Goal: Task Accomplishment & Management: Complete application form

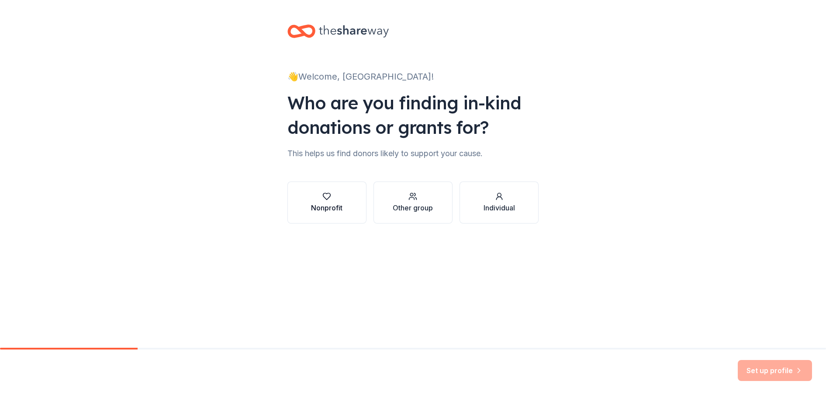
click at [321, 200] on div "button" at bounding box center [326, 196] width 31 height 9
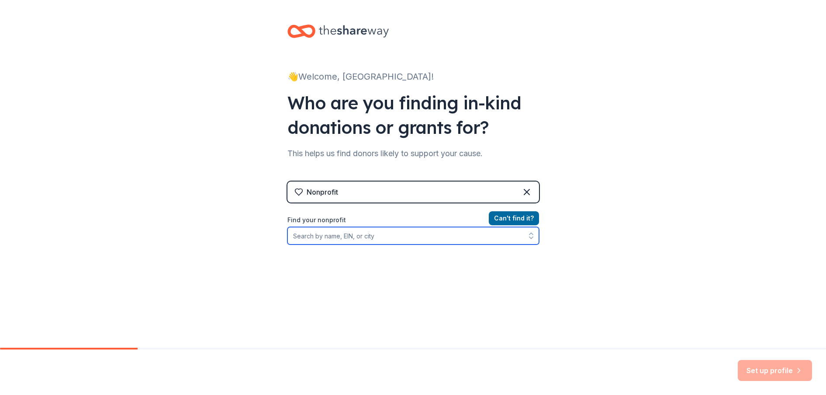
click at [354, 235] on input "Find your nonprofit" at bounding box center [414, 235] width 252 height 17
type input "[US_EMPLOYER_IDENTIFICATION_NUMBER]"
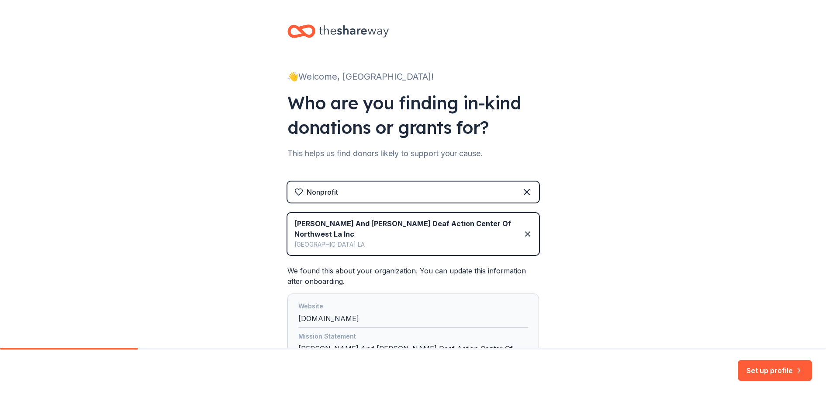
scroll to position [87, 0]
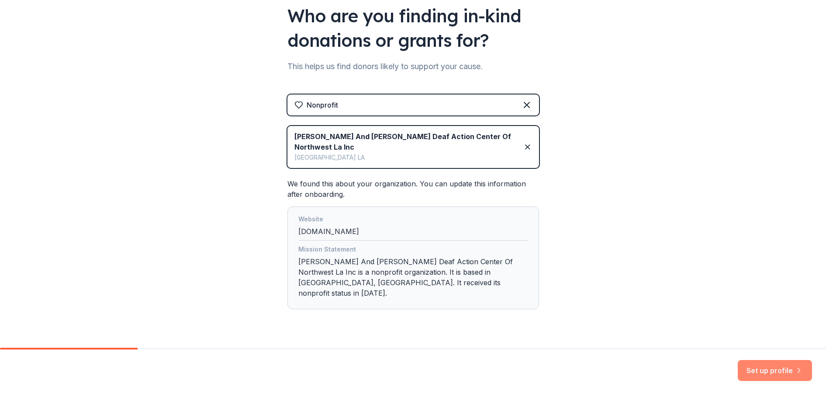
click at [757, 374] on button "Set up profile" at bounding box center [775, 370] width 74 height 21
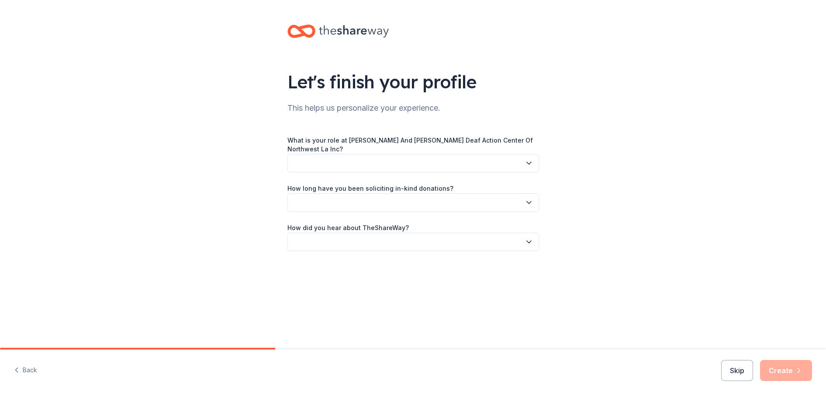
click at [314, 159] on button "button" at bounding box center [414, 163] width 252 height 18
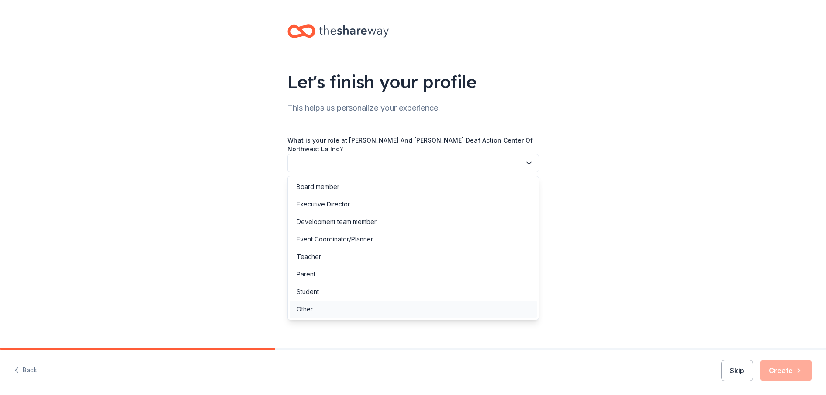
click at [304, 308] on div "Other" at bounding box center [305, 309] width 16 height 10
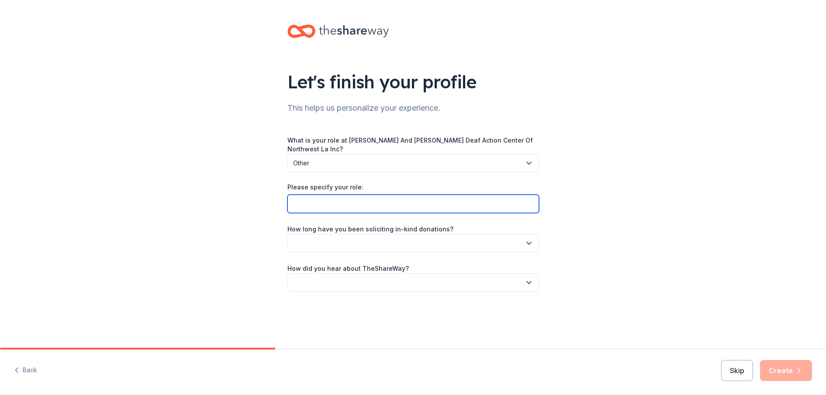
click at [313, 206] on input "Please specify your role:" at bounding box center [414, 203] width 252 height 18
type input "Director of Online Learning"
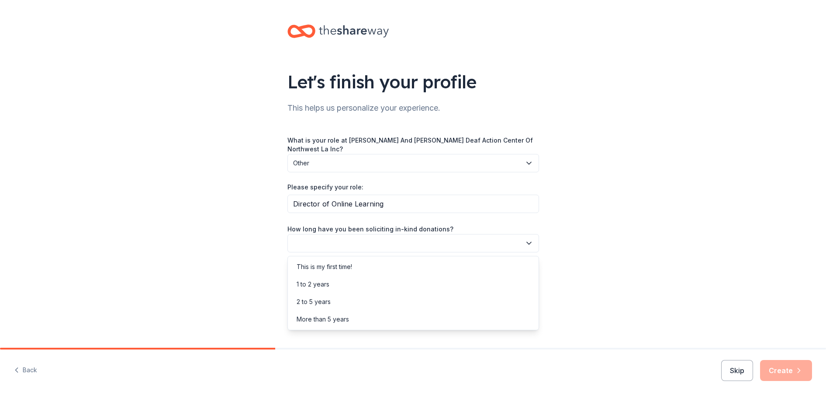
click at [335, 239] on button "button" at bounding box center [414, 243] width 252 height 18
click at [332, 265] on div "This is my first time!" at bounding box center [324, 266] width 55 height 10
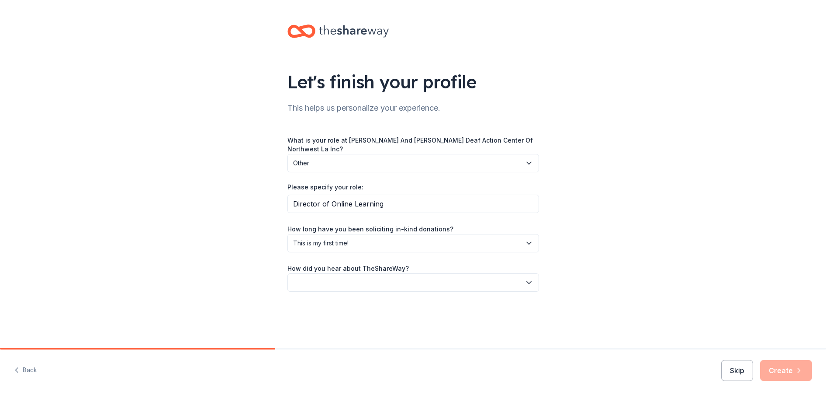
click at [327, 281] on button "button" at bounding box center [414, 282] width 252 height 18
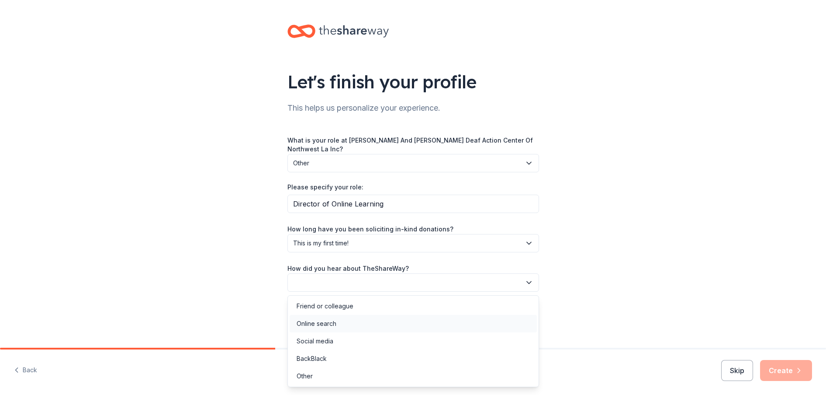
click at [317, 318] on div "Online search" at bounding box center [317, 323] width 40 height 10
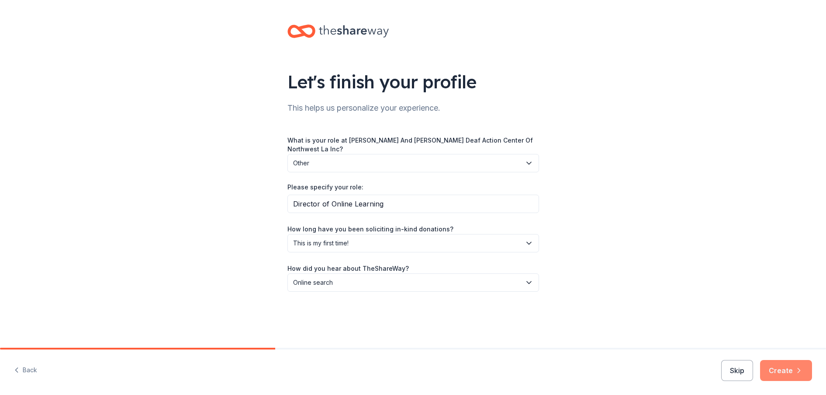
click at [785, 364] on button "Create" at bounding box center [786, 370] width 52 height 21
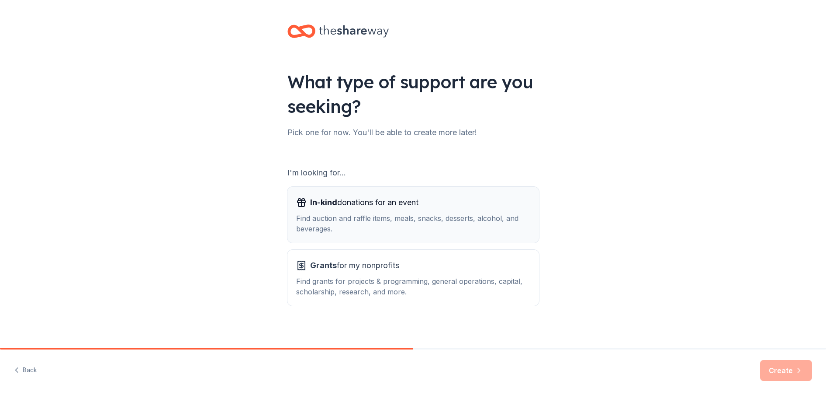
click at [381, 217] on div "Find auction and raffle items, meals, snacks, desserts, alcohol, and beverages." at bounding box center [413, 223] width 234 height 21
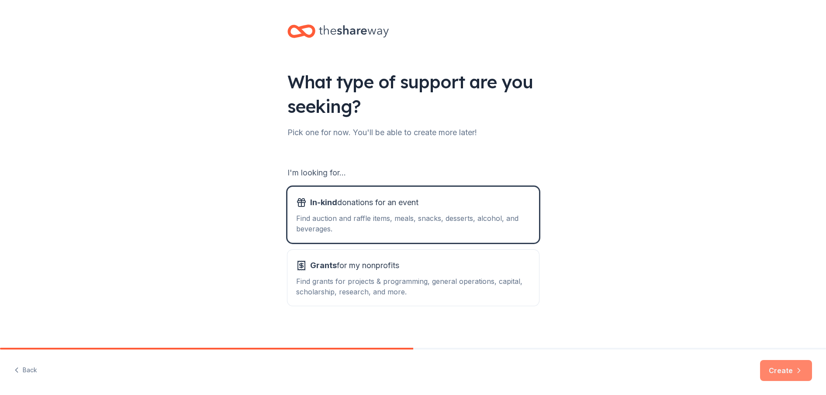
click at [788, 371] on button "Create" at bounding box center [786, 370] width 52 height 21
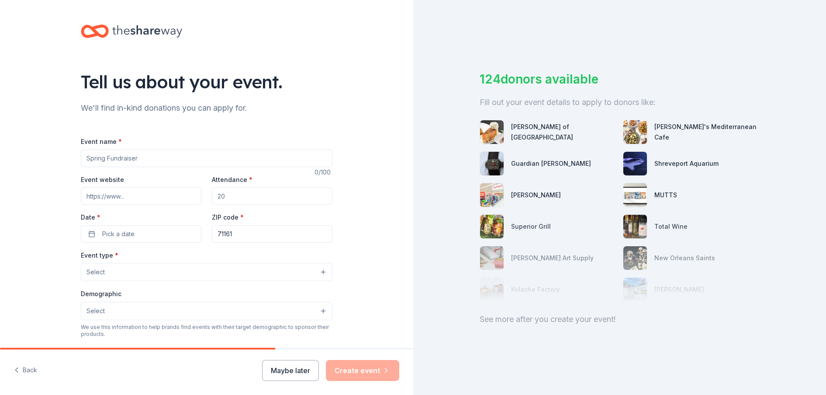
click at [98, 159] on input "Event name *" at bounding box center [207, 157] width 252 height 17
type input "Las Vegas Night"
type input "www.deafactioncenter.org"
type input "250"
click at [114, 234] on span "Pick a date" at bounding box center [118, 234] width 32 height 10
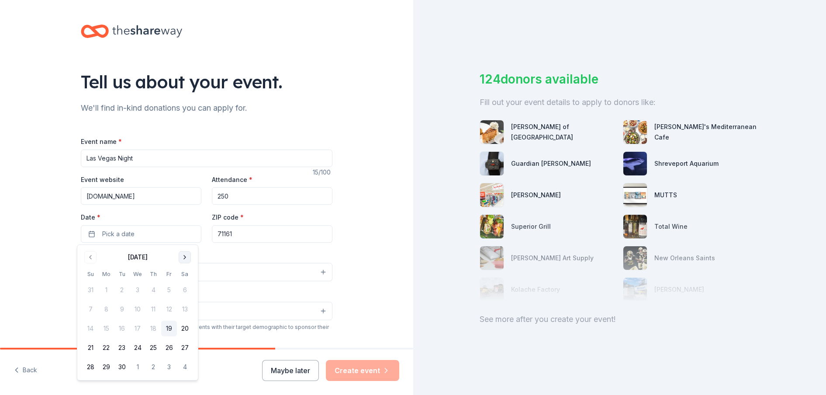
click at [184, 260] on button "Go to next month" at bounding box center [185, 257] width 12 height 12
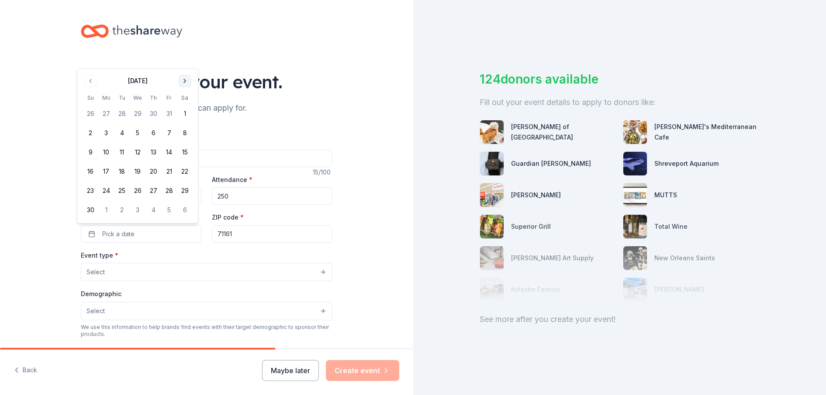
click at [189, 78] on button "Go to next month" at bounding box center [185, 81] width 12 height 12
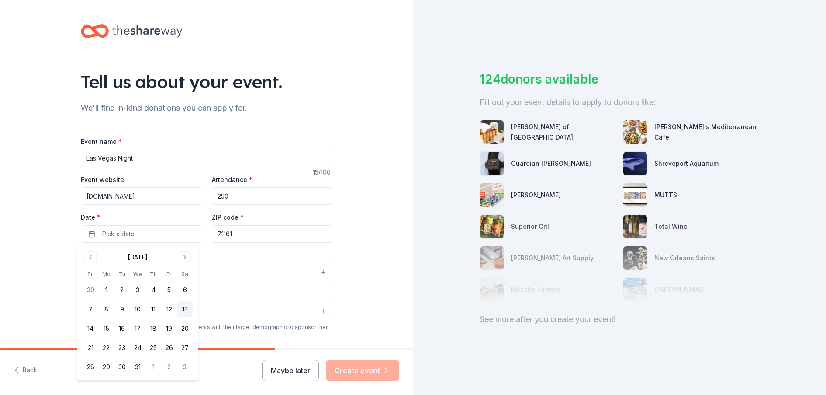
click at [187, 310] on button "13" at bounding box center [185, 309] width 16 height 16
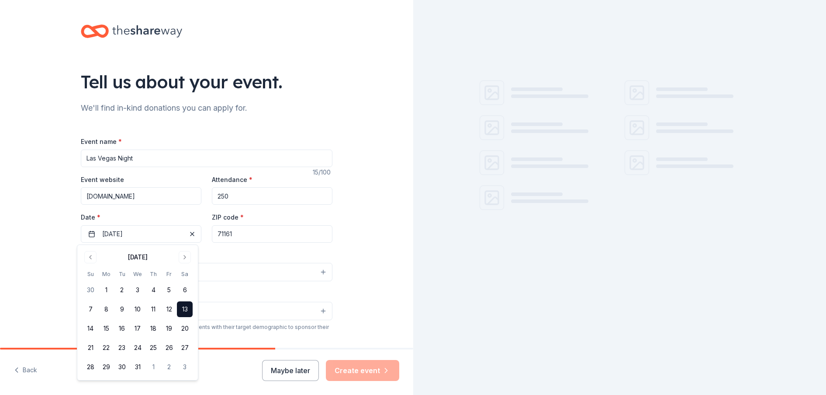
click at [237, 232] on input "71161" at bounding box center [272, 233] width 121 height 17
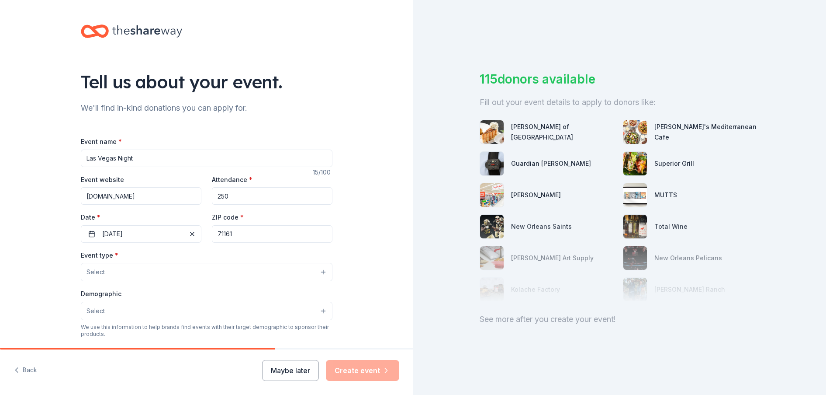
drag, startPoint x: 237, startPoint y: 232, endPoint x: 216, endPoint y: 230, distance: 21.1
click at [216, 230] on input "71161" at bounding box center [272, 233] width 121 height 17
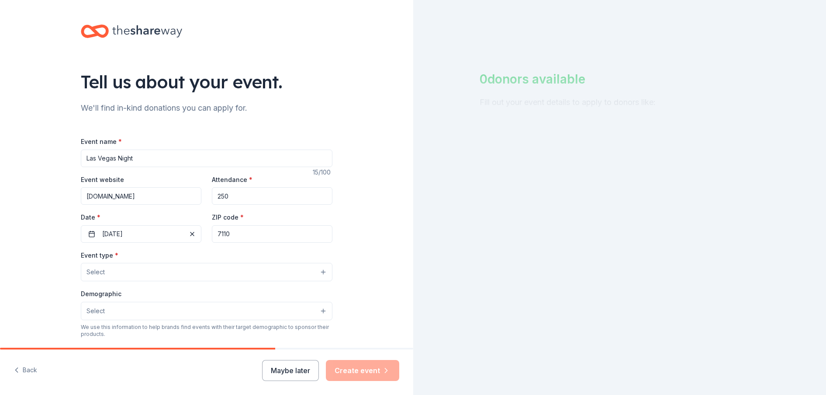
type input "71101"
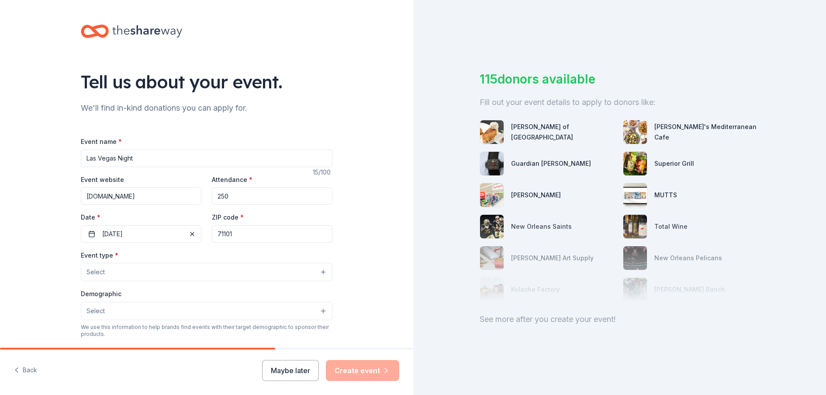
type input "601 Jordan St"
type input "71101"
click at [97, 274] on span "Select" at bounding box center [96, 272] width 18 height 10
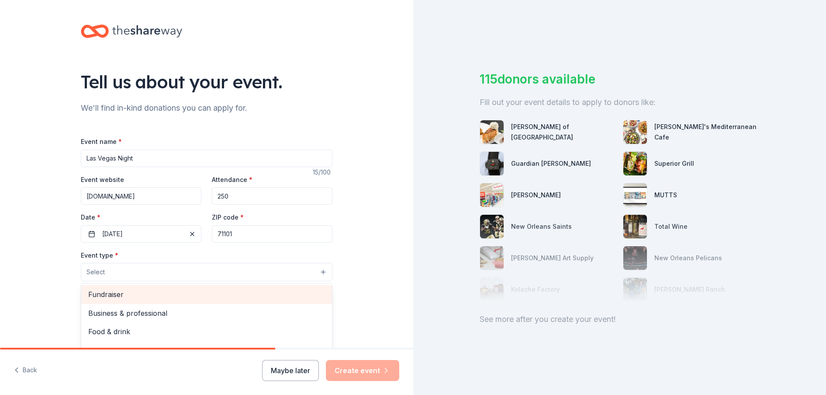
click at [112, 295] on span "Fundraiser" at bounding box center [206, 293] width 237 height 11
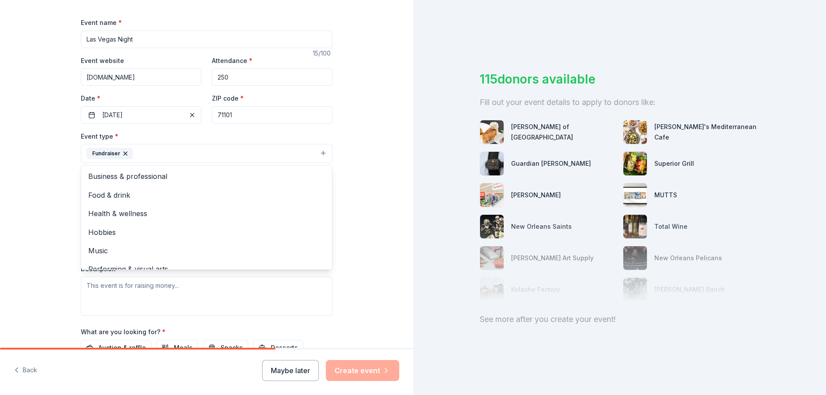
scroll to position [131, 0]
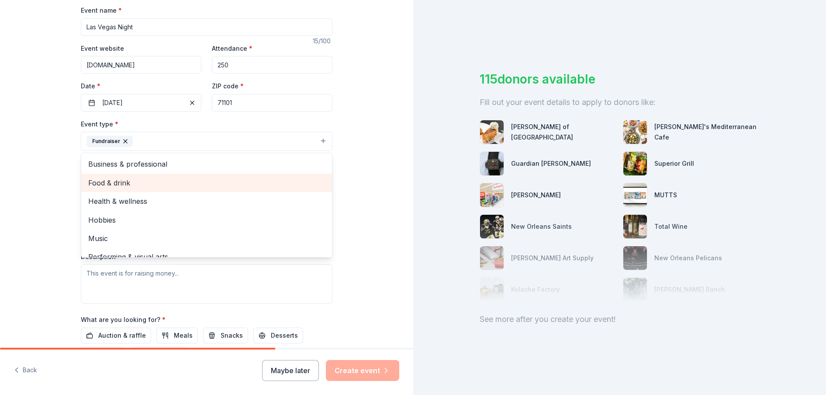
click at [116, 185] on span "Food & drink" at bounding box center [206, 182] width 237 height 11
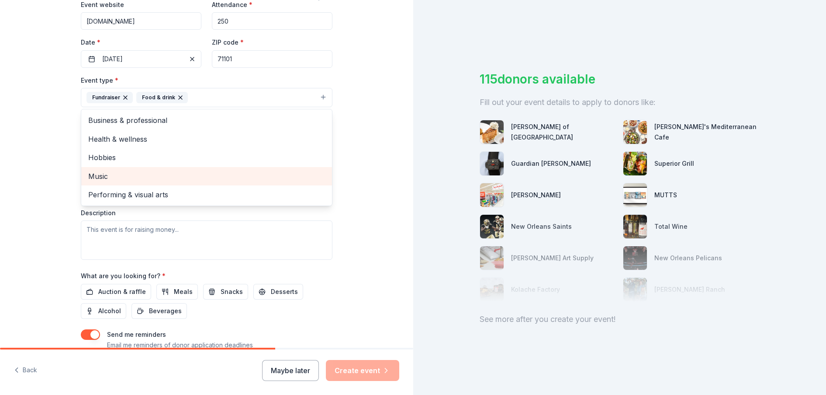
click at [109, 179] on span "Music" at bounding box center [206, 175] width 237 height 11
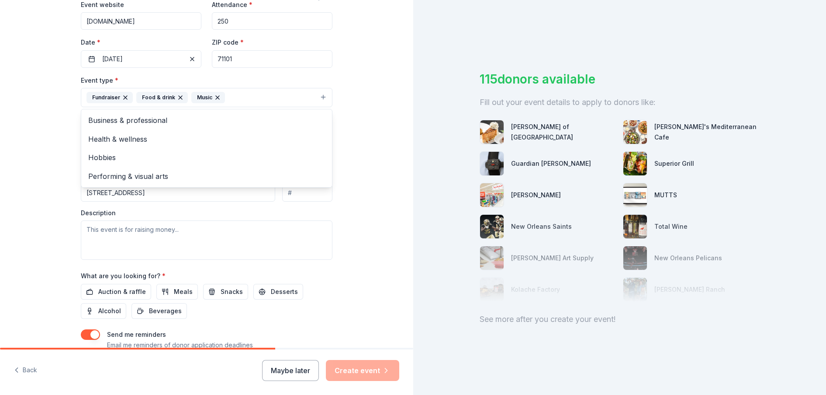
click at [38, 196] on div "Tell us about your event. We'll find in-kind donations you can apply for. Event…" at bounding box center [206, 116] width 413 height 582
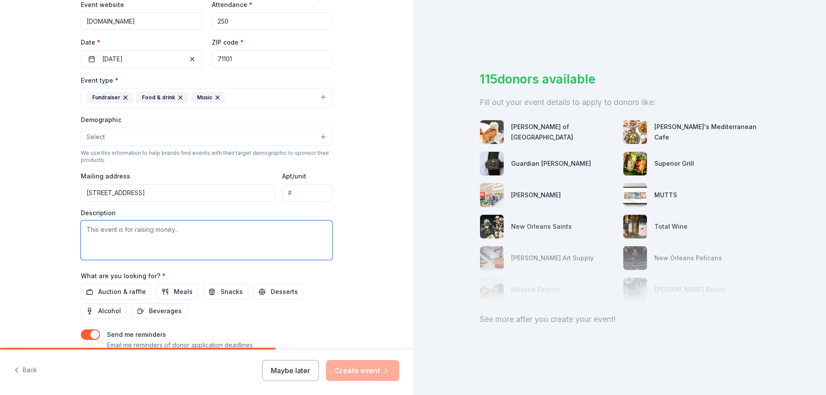
click at [84, 235] on textarea at bounding box center [207, 239] width 252 height 39
paste textarea "Proceeds from this event will provide the critical funding needed to sustain es…"
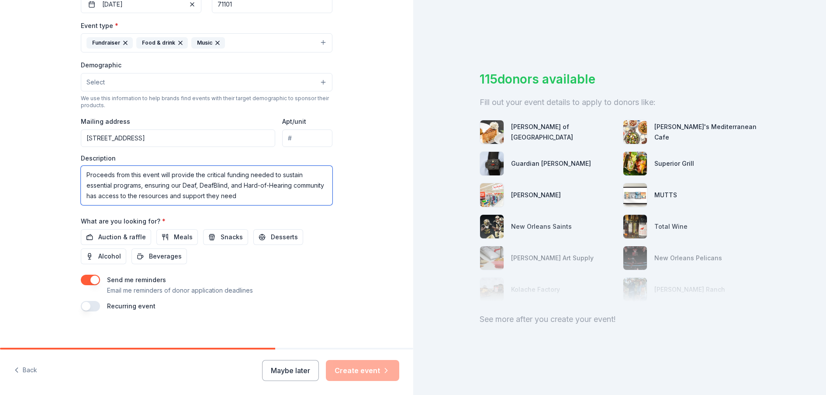
scroll to position [235, 0]
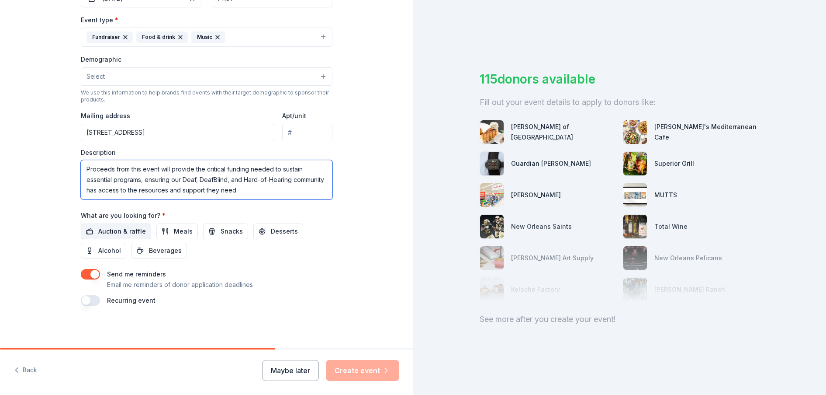
type textarea "Proceeds from this event will provide the critical funding needed to sustain es…"
click at [114, 233] on span "Auction & raffle" at bounding box center [122, 231] width 48 height 10
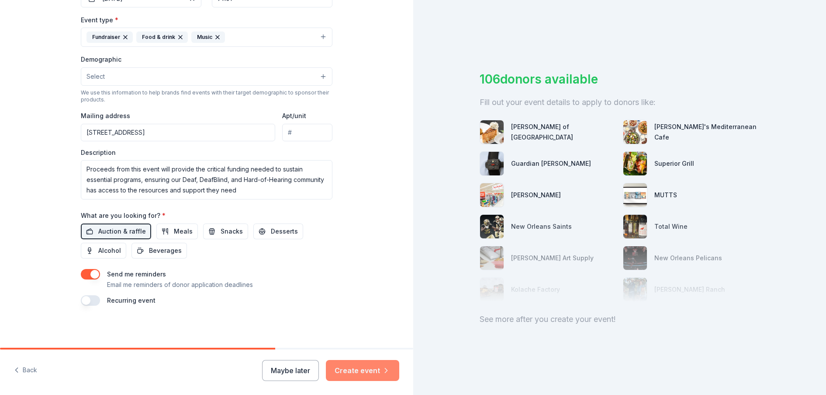
click at [353, 367] on button "Create event" at bounding box center [362, 370] width 73 height 21
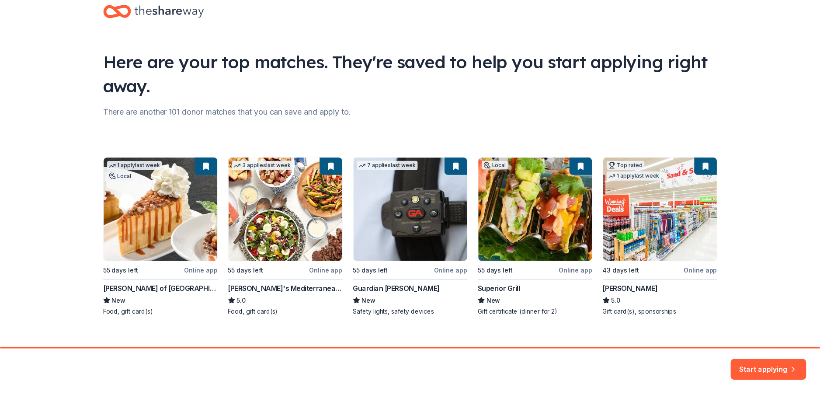
scroll to position [32, 0]
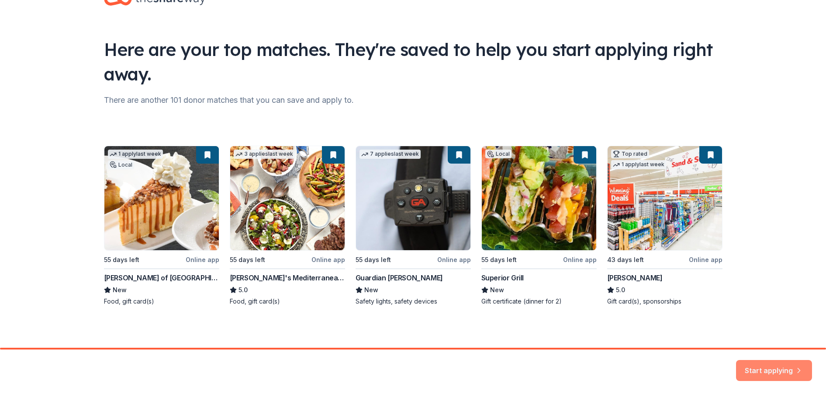
click at [762, 364] on button "Start applying" at bounding box center [774, 364] width 76 height 21
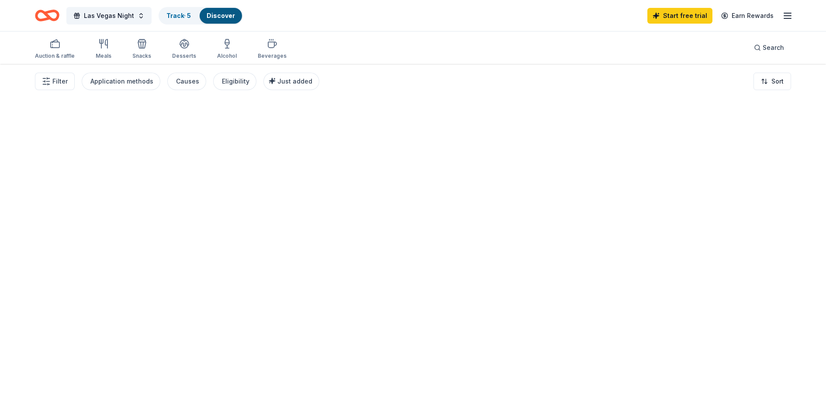
click at [776, 367] on div at bounding box center [413, 229] width 826 height 331
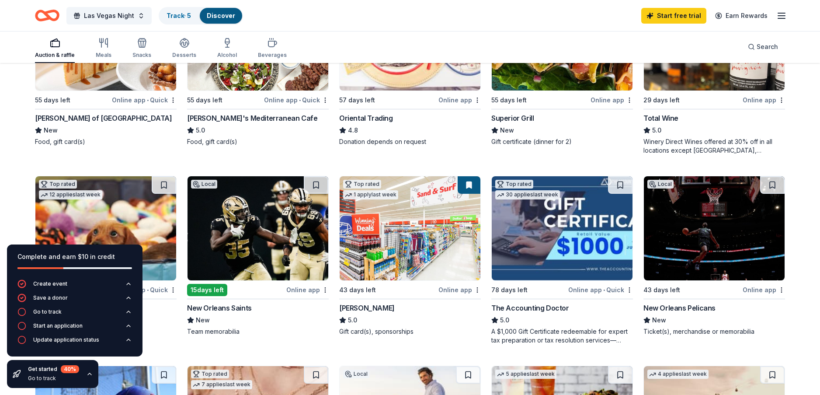
scroll to position [218, 0]
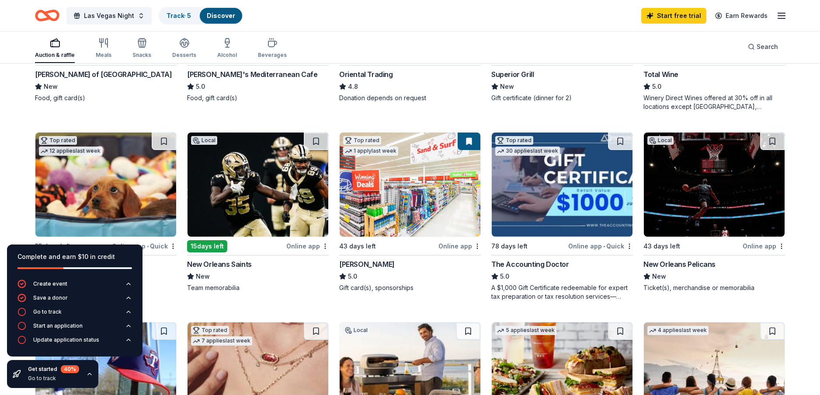
click at [273, 195] on img at bounding box center [257, 184] width 141 height 104
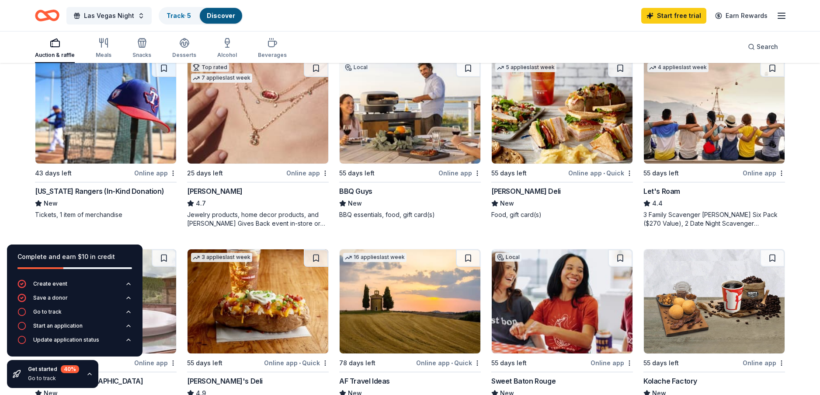
scroll to position [481, 0]
click at [126, 122] on img at bounding box center [105, 112] width 141 height 104
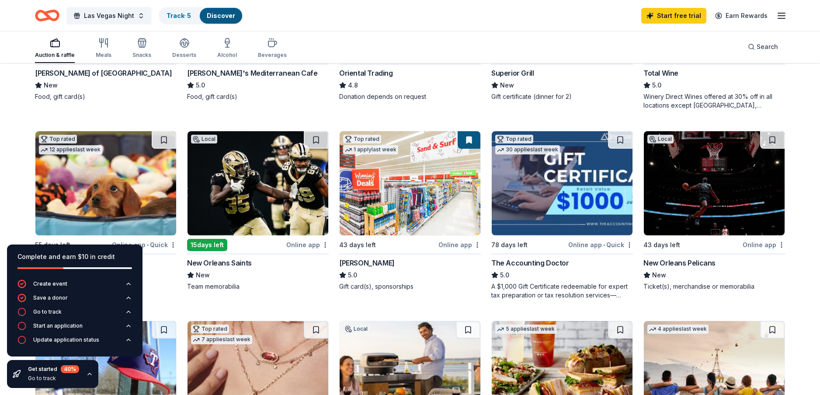
scroll to position [218, 0]
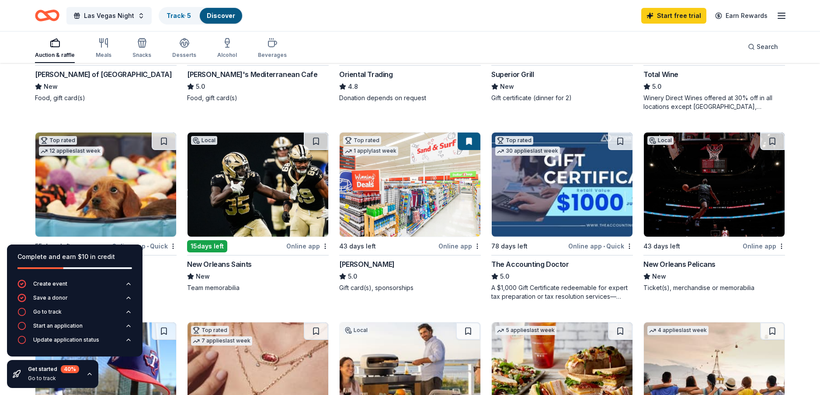
click at [705, 186] on img at bounding box center [714, 184] width 141 height 104
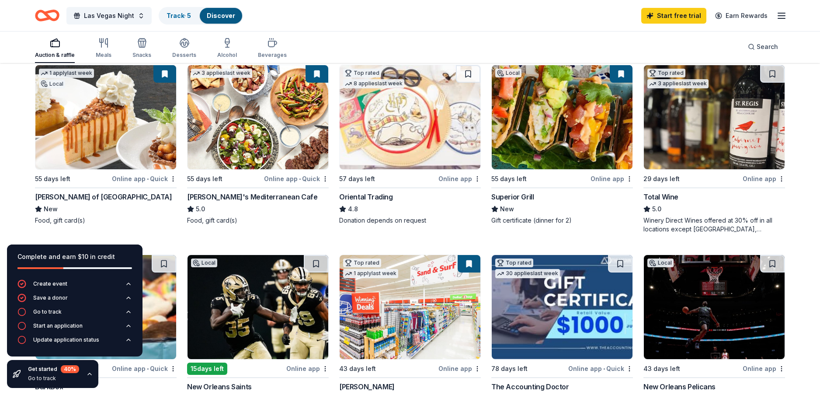
scroll to position [87, 0]
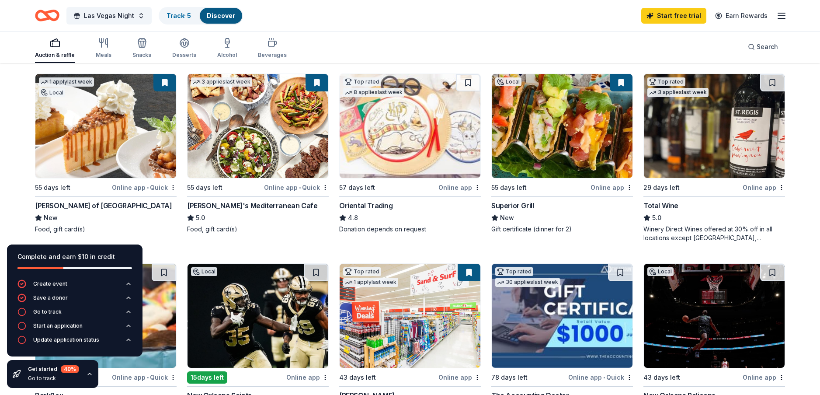
click at [529, 204] on div "Superior Grill" at bounding box center [512, 205] width 42 height 10
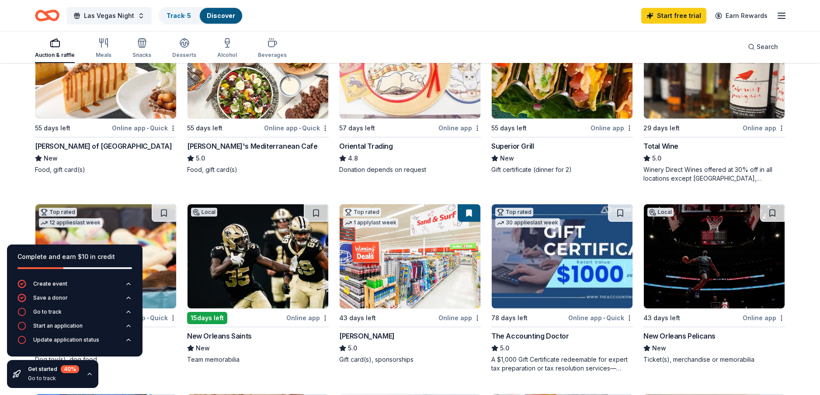
scroll to position [131, 0]
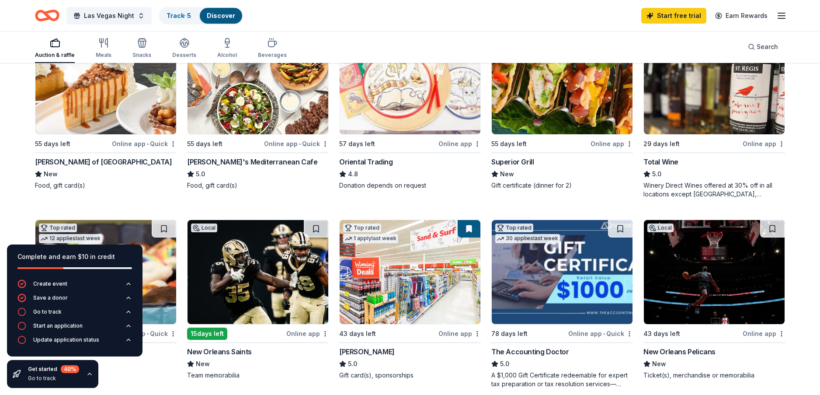
click at [100, 160] on div "Copeland's of New Orleans" at bounding box center [103, 161] width 137 height 10
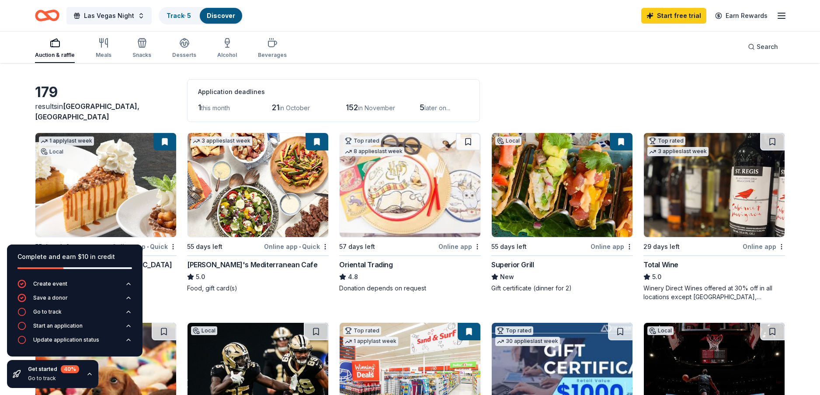
scroll to position [44, 0]
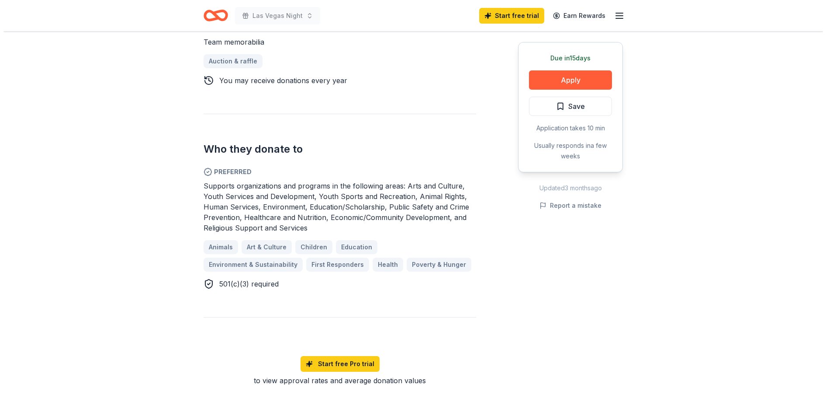
scroll to position [393, 0]
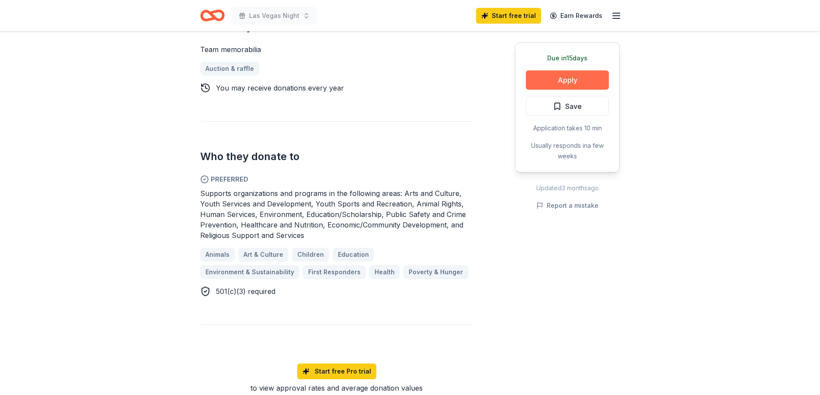
click at [573, 78] on button "Apply" at bounding box center [567, 79] width 83 height 19
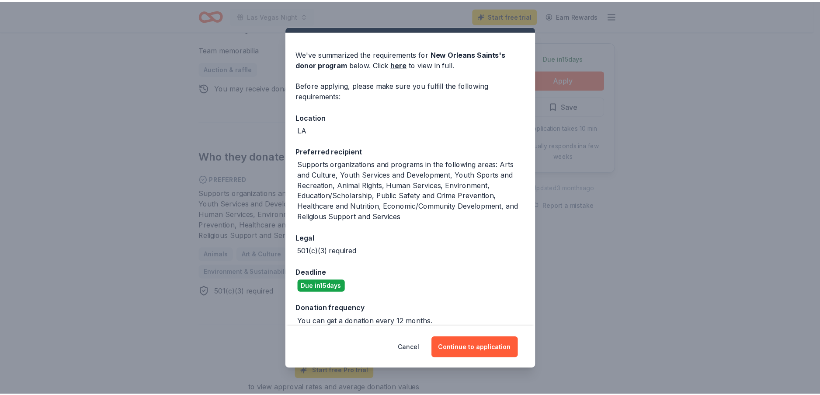
scroll to position [30, 0]
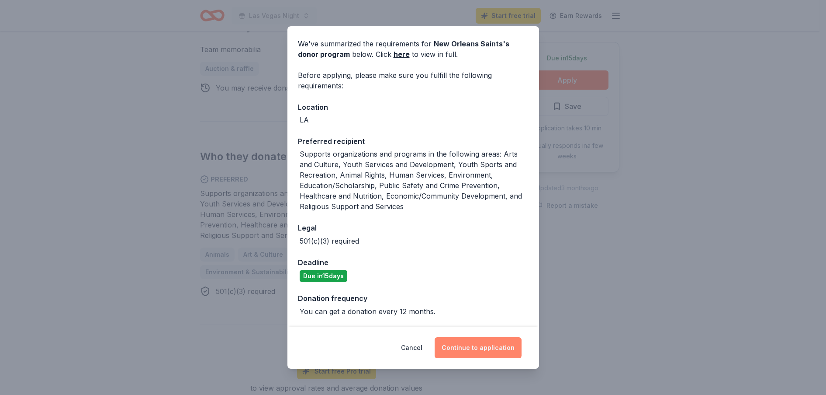
click at [483, 347] on button "Continue to application" at bounding box center [478, 347] width 87 height 21
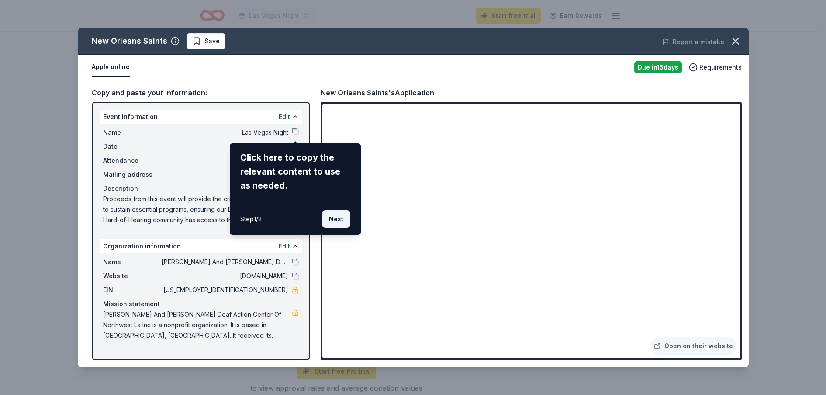
click at [333, 215] on button "Next" at bounding box center [336, 218] width 28 height 17
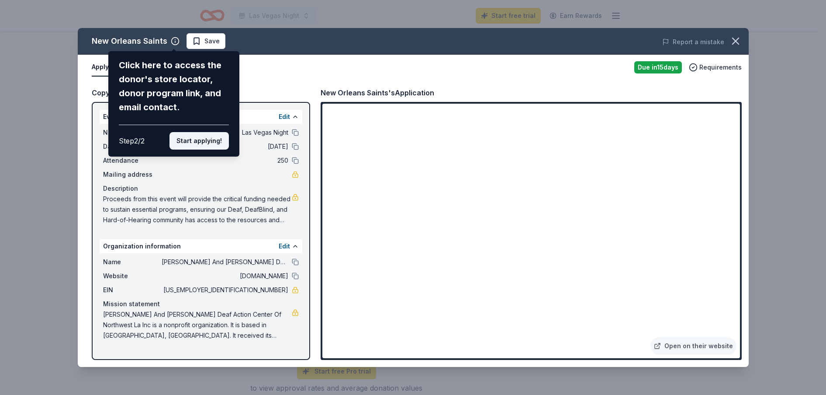
click at [204, 139] on button "Start applying!" at bounding box center [199, 140] width 59 height 17
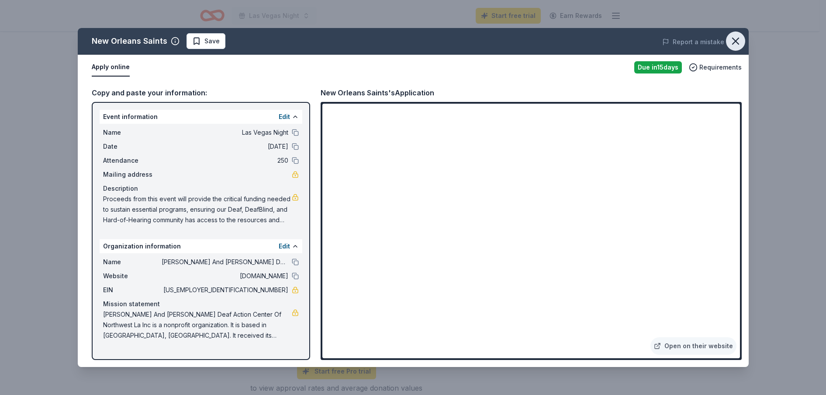
click at [734, 38] on icon "button" at bounding box center [736, 41] width 12 height 12
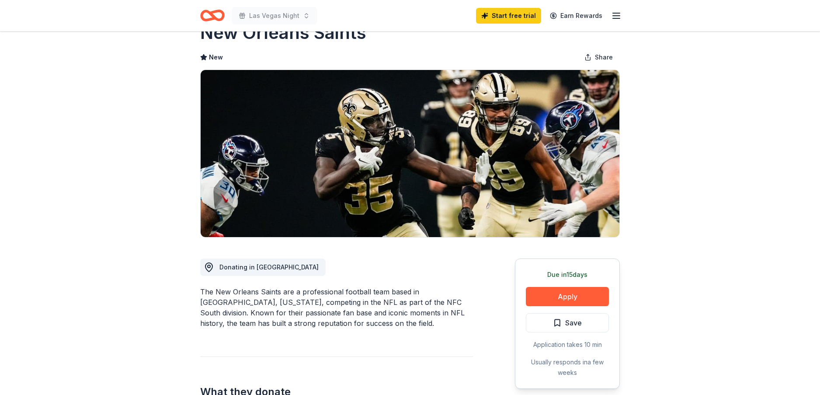
scroll to position [0, 0]
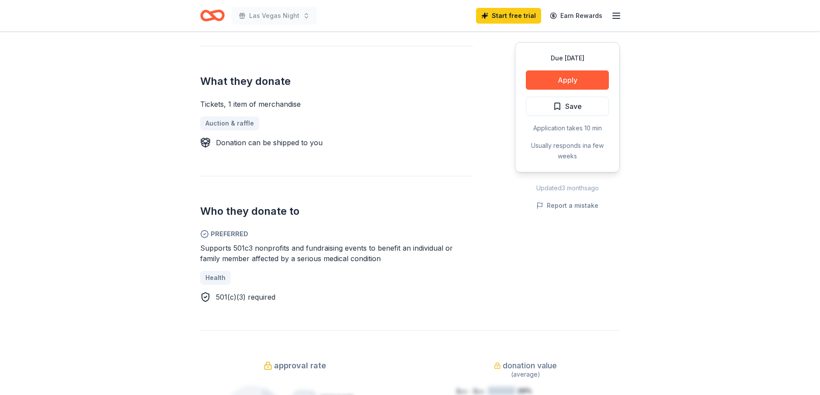
scroll to position [350, 0]
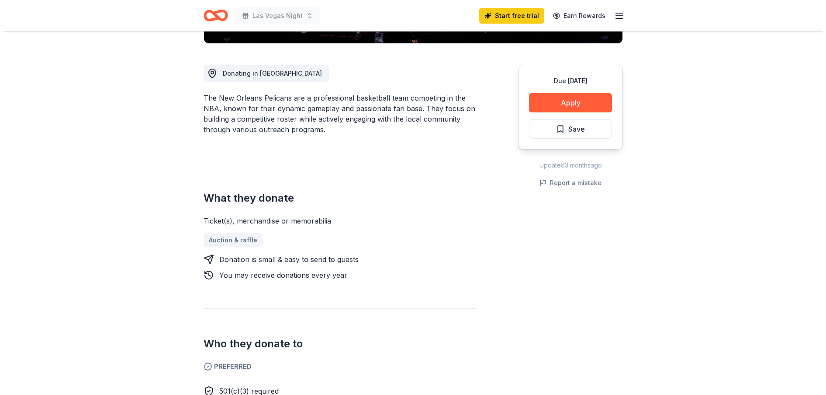
scroll to position [218, 0]
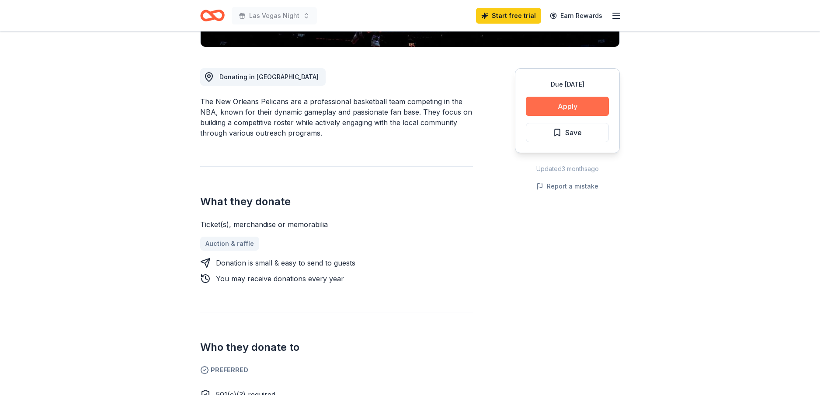
click at [565, 101] on button "Apply" at bounding box center [567, 106] width 83 height 19
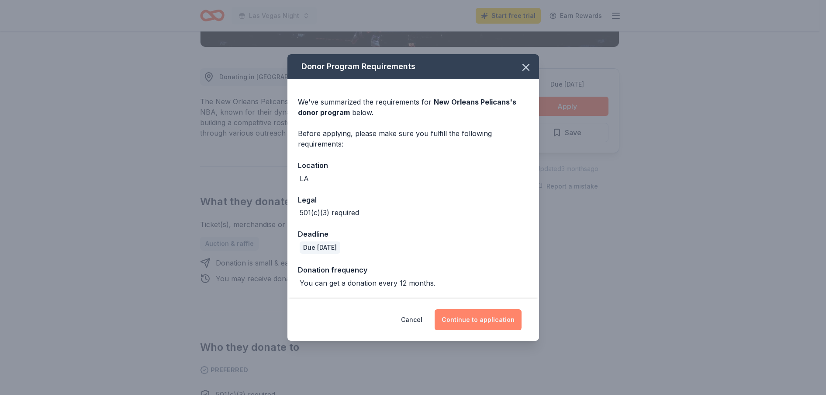
click at [489, 316] on button "Continue to application" at bounding box center [478, 319] width 87 height 21
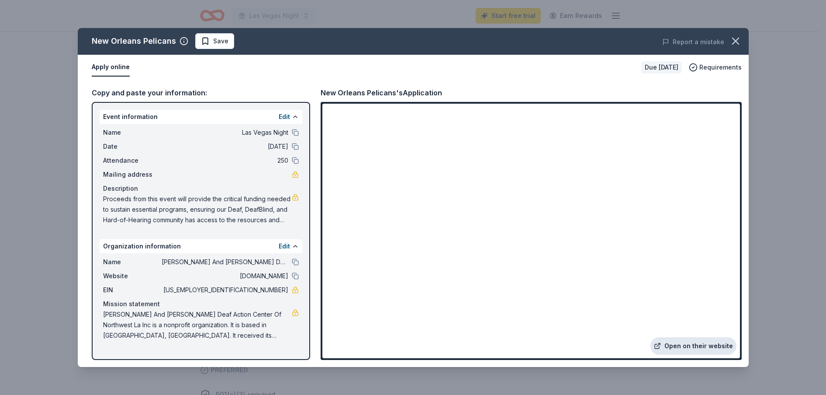
click at [695, 346] on link "Open on their website" at bounding box center [694, 345] width 86 height 17
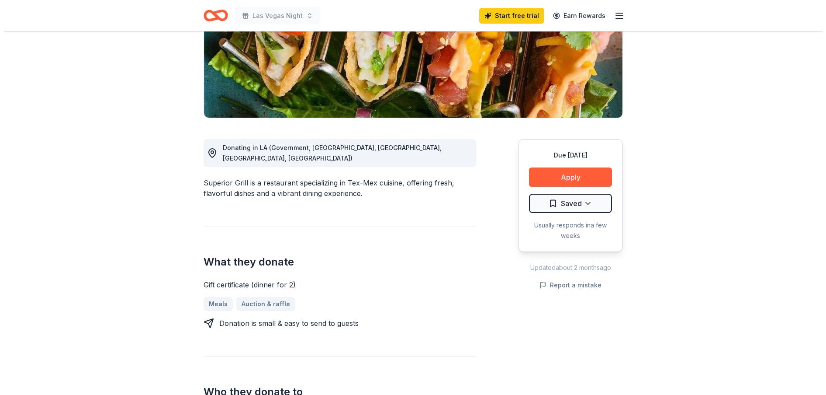
scroll to position [131, 0]
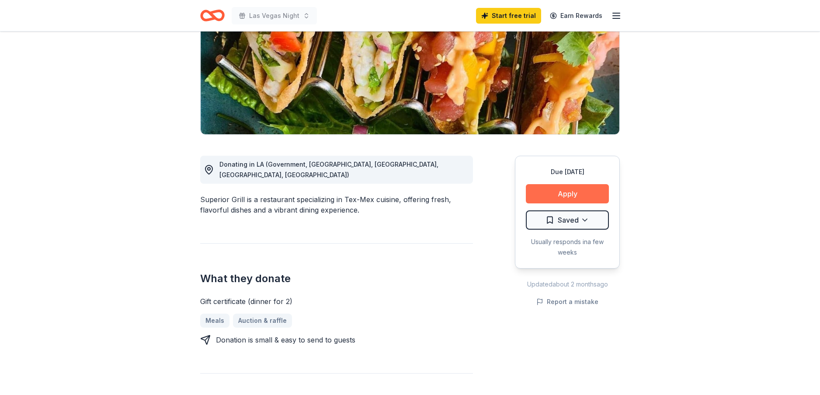
click at [561, 191] on button "Apply" at bounding box center [567, 193] width 83 height 19
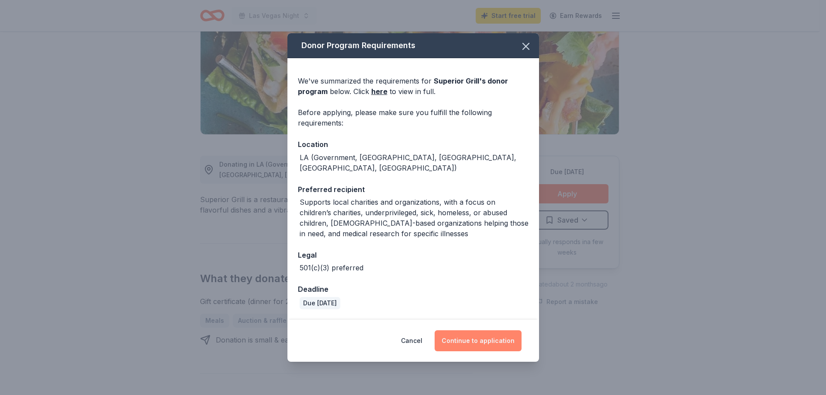
click at [473, 333] on button "Continue to application" at bounding box center [478, 340] width 87 height 21
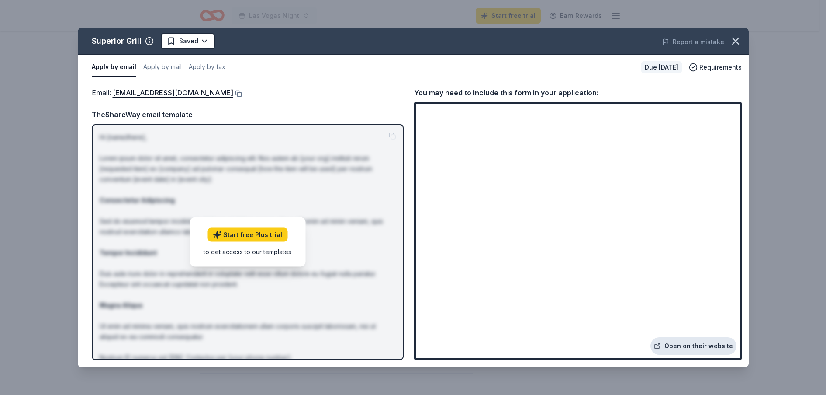
click at [692, 343] on link "Open on their website" at bounding box center [694, 345] width 86 height 17
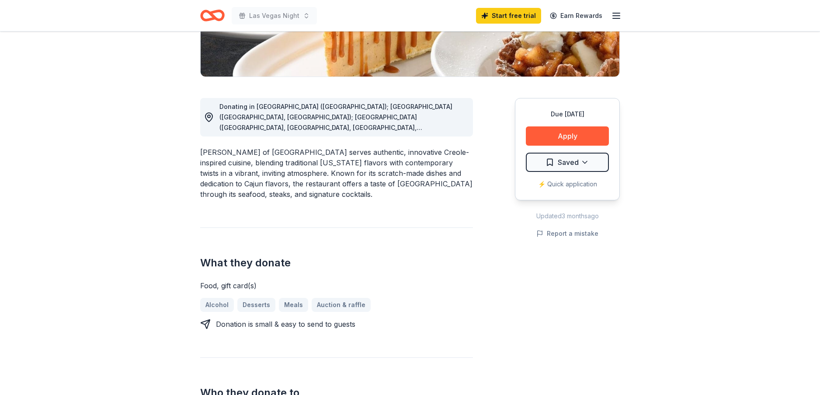
scroll to position [175, 0]
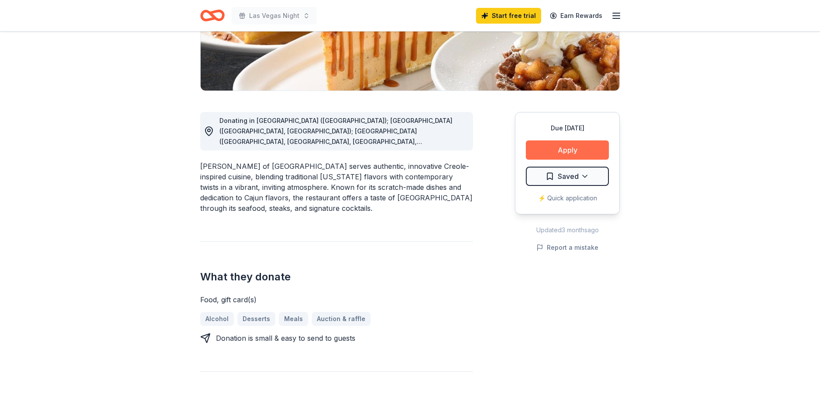
click at [557, 148] on button "Apply" at bounding box center [567, 149] width 83 height 19
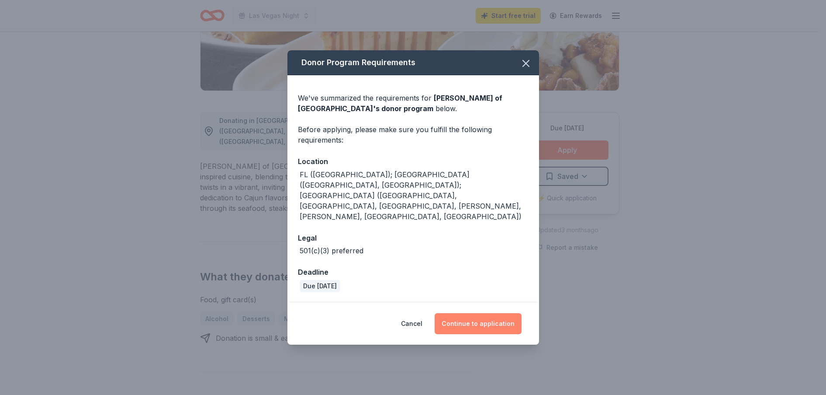
click at [495, 313] on button "Continue to application" at bounding box center [478, 323] width 87 height 21
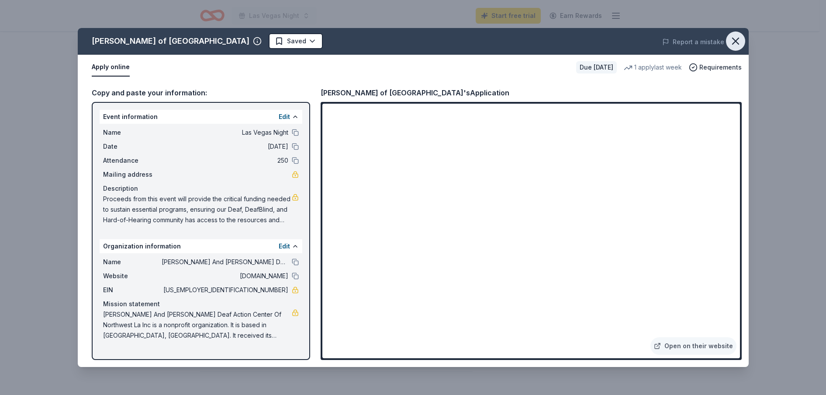
click at [735, 42] on icon "button" at bounding box center [736, 41] width 6 height 6
